Goal: Connect with others: Connect with others

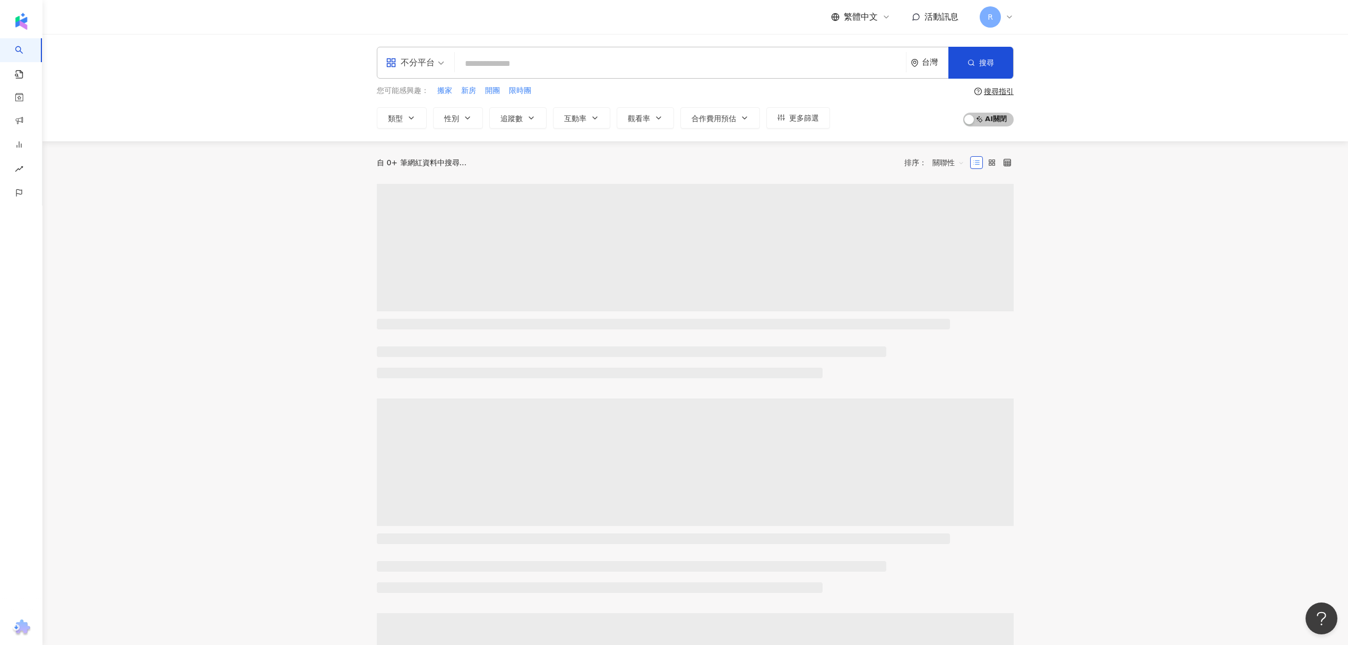
click at [940, 20] on span "活動訊息" at bounding box center [942, 17] width 34 height 10
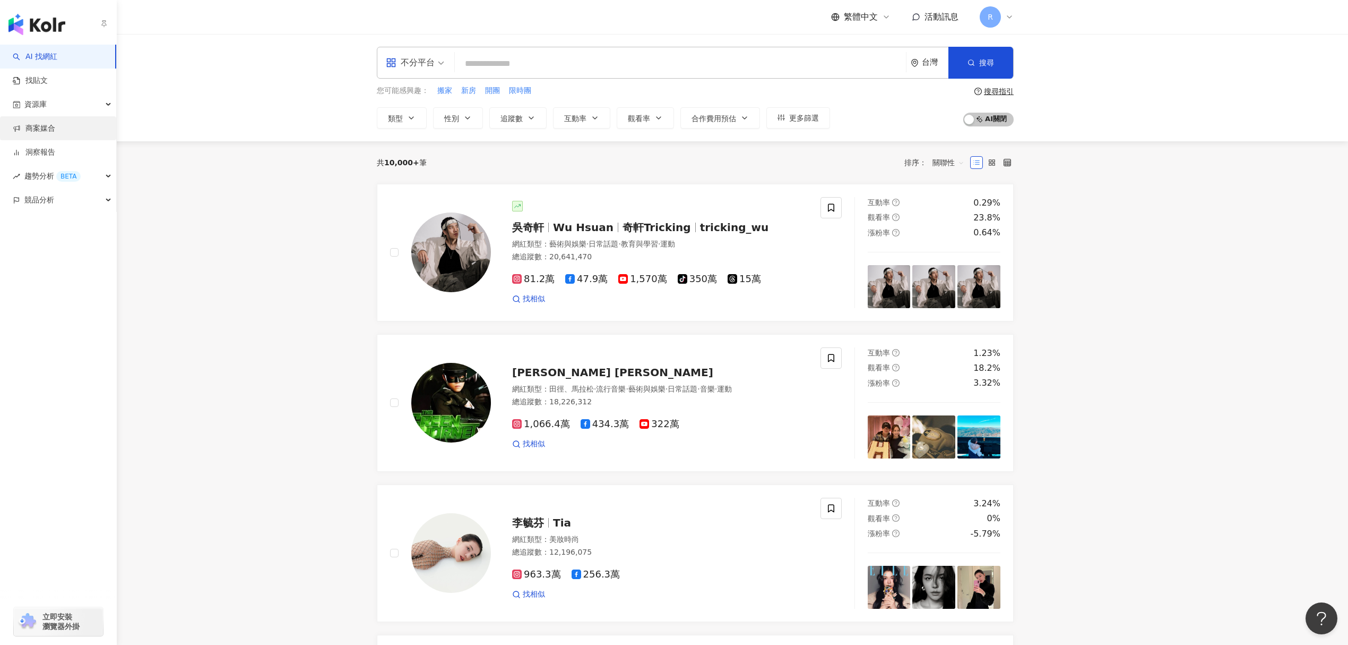
click at [49, 124] on link "商案媒合" at bounding box center [34, 128] width 42 height 11
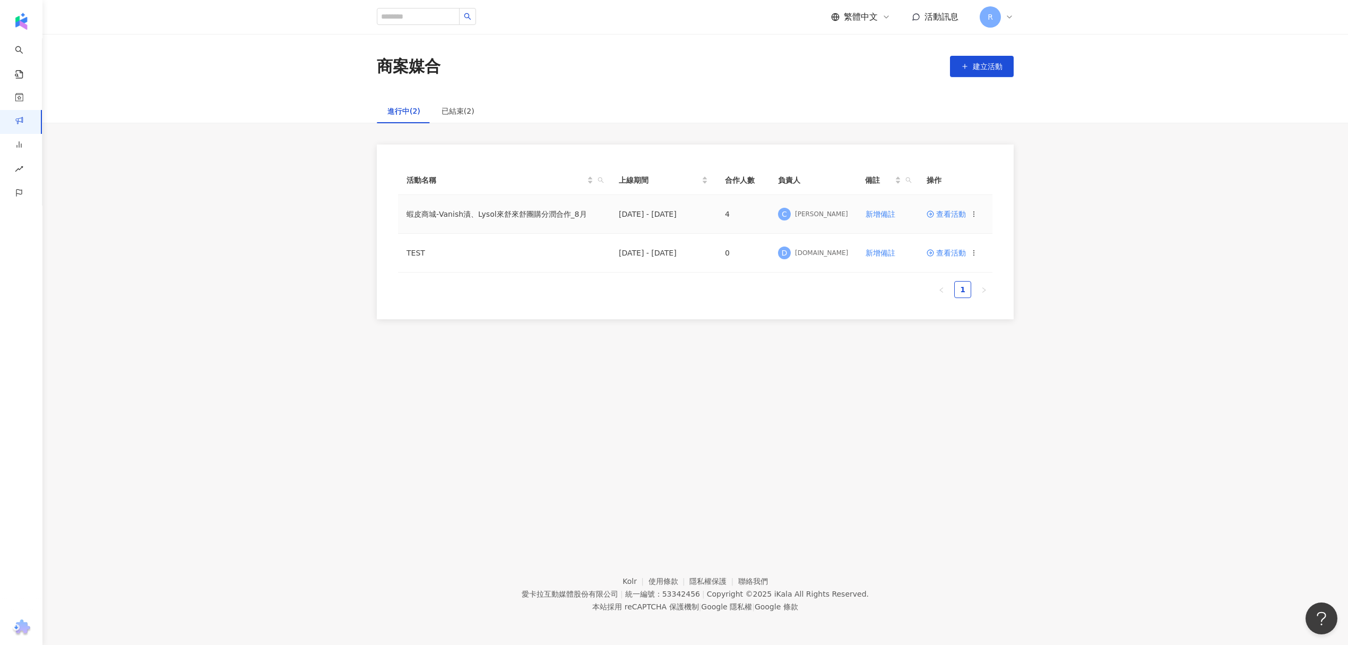
click at [948, 211] on span "查看活動" at bounding box center [946, 213] width 39 height 7
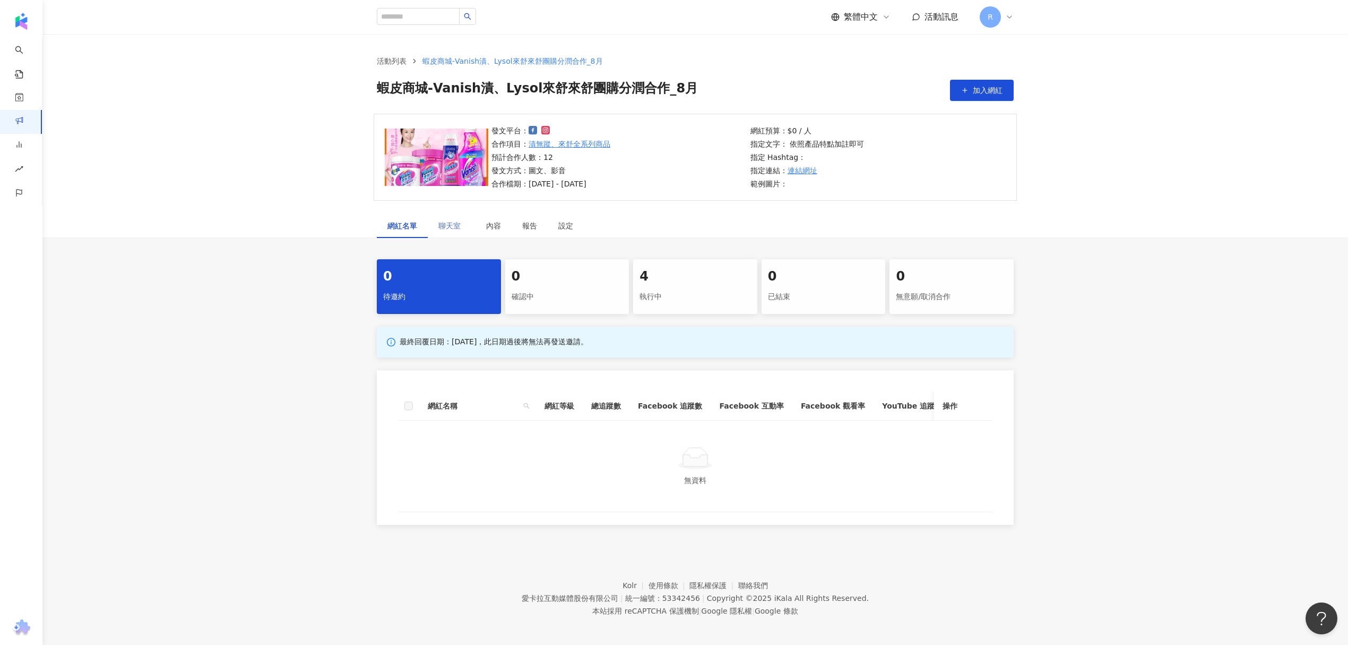
click at [468, 224] on div "聊天室 1" at bounding box center [452, 225] width 48 height 24
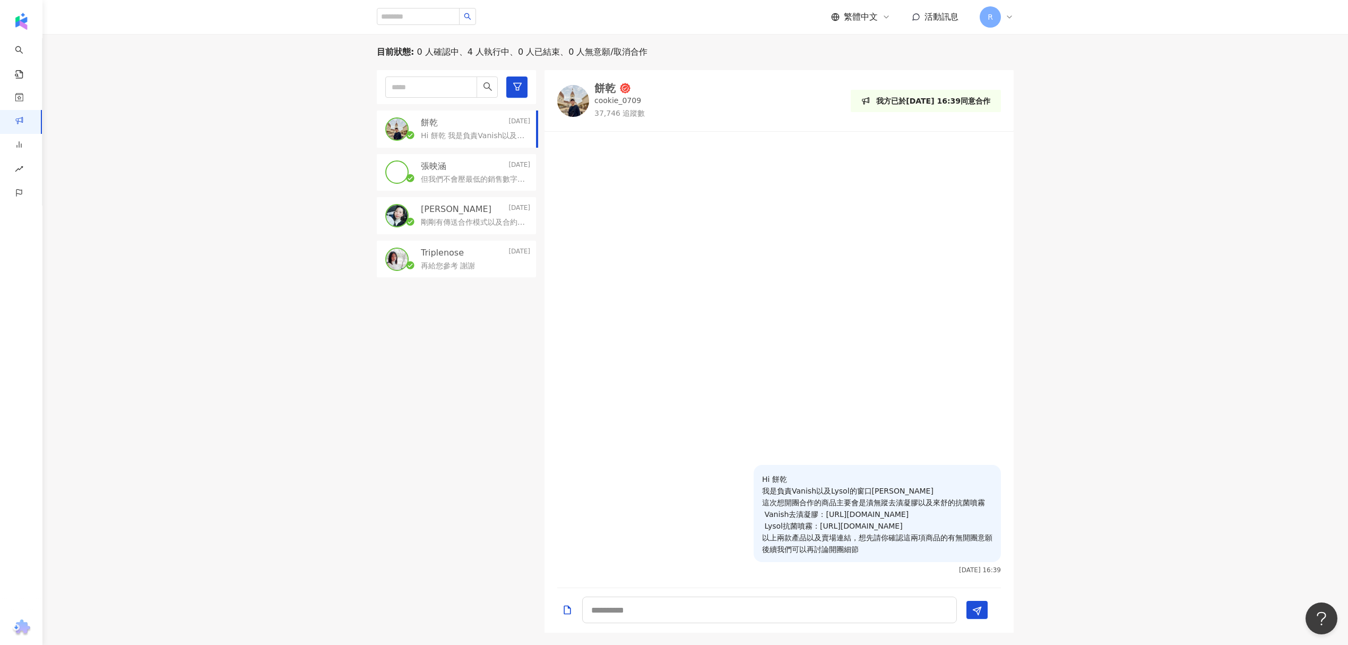
scroll to position [319, 0]
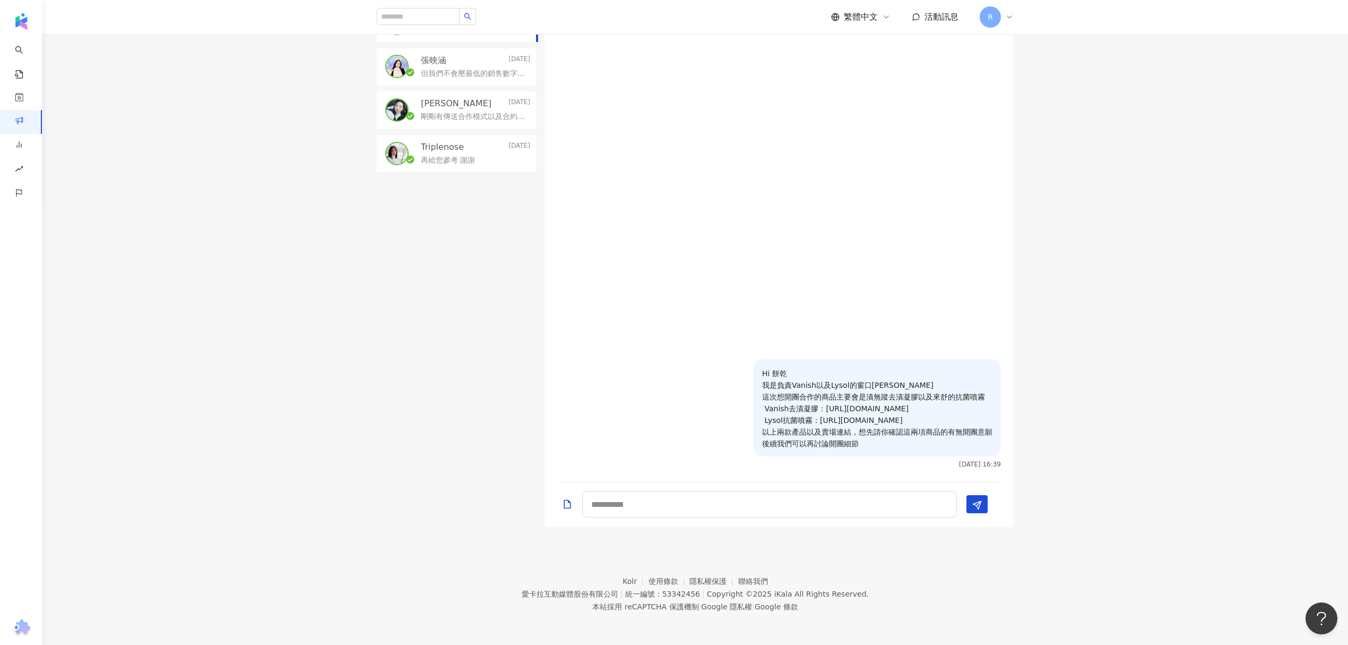
drag, startPoint x: 575, startPoint y: 391, endPoint x: 602, endPoint y: 393, distance: 26.6
click at [576, 391] on div "Hi 餅乾 我是負責Vanish以及Lysol的窗口[PERSON_NAME] 這次想開團合作的商品主要會是漬無蹤去漬凝膠以及來舒的抗菌噴霧 Vanish去漬…" at bounding box center [779, 417] width 469 height 116
click at [381, 562] on footer "Kolr 使用條款 隱私權保護 聯絡我們 愛卡拉互動媒體股份有限公司 | 統一編號：53342456 | Copyright © 2025 iKala All…" at bounding box center [695, 586] width 1306 height 118
